Goal: Complete application form: Complete application form

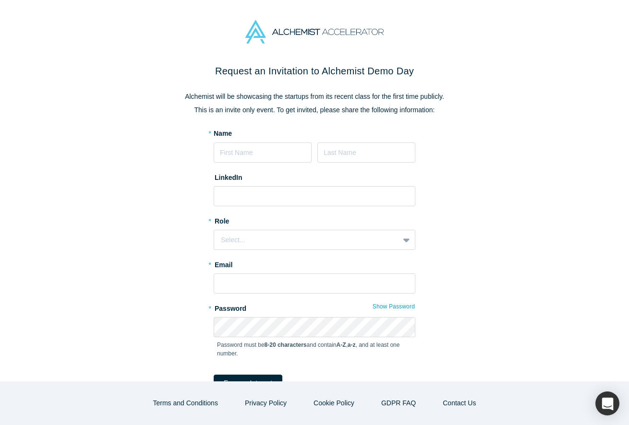
scroll to position [44, 0]
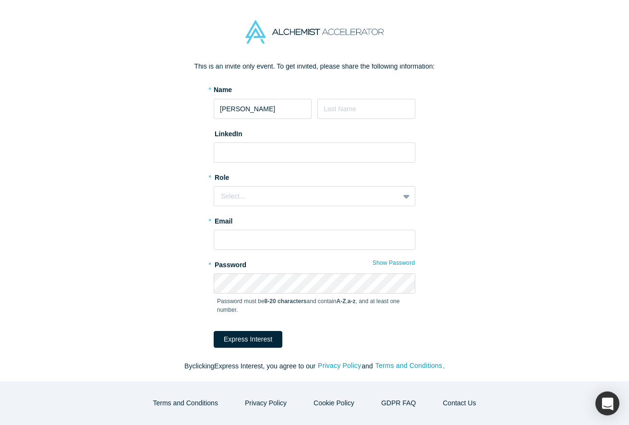
type input "[PERSON_NAME]"
type input "Belay"
type input "b"
click at [255, 154] on input "bena" at bounding box center [315, 152] width 202 height 20
paste input "[URL][DOMAIN_NAME][PERSON_NAME]"
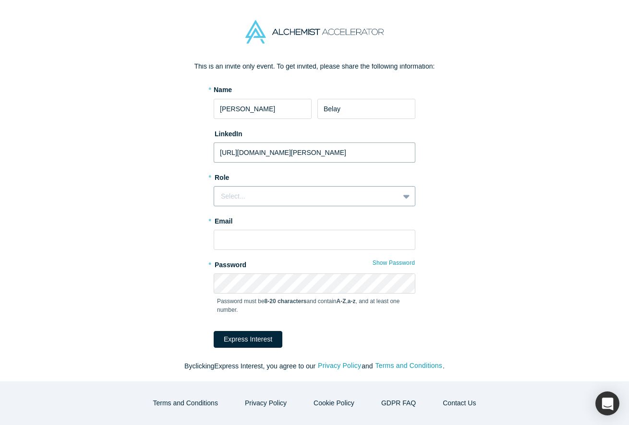
type input "[URL][DOMAIN_NAME][PERSON_NAME]"
click at [271, 188] on div "Select..." at bounding box center [315, 196] width 202 height 20
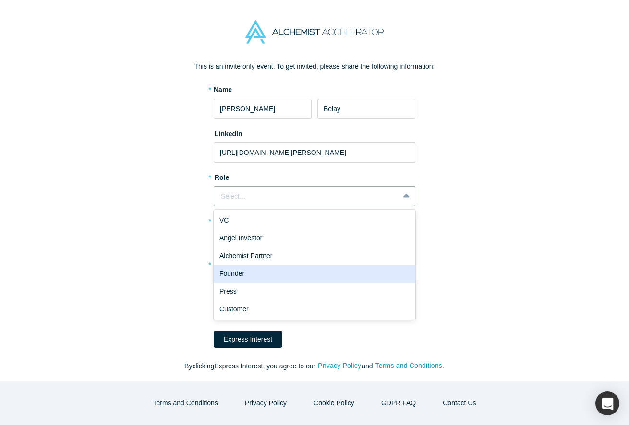
click at [264, 274] on div "Founder" at bounding box center [315, 274] width 202 height 18
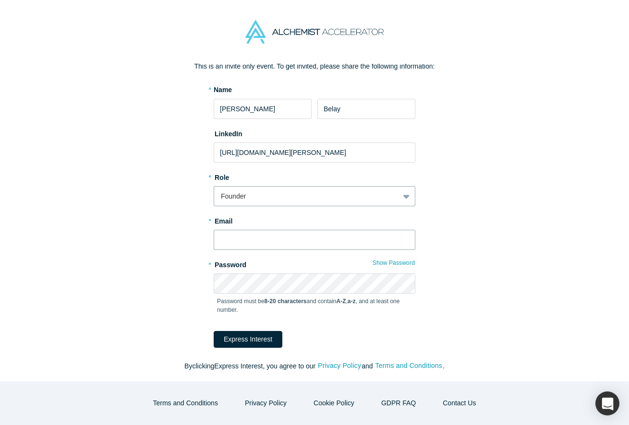
click at [281, 245] on input "text" at bounding box center [315, 240] width 202 height 20
type input "[PERSON_NAME][EMAIL_ADDRESS][DOMAIN_NAME]"
click at [310, 297] on p "Password must be 8-20 characters and contain A-Z , a-z , and at least one numbe…" at bounding box center [314, 305] width 195 height 17
click at [214, 331] on button "Express Interest" at bounding box center [248, 339] width 69 height 17
